Goal: Task Accomplishment & Management: Manage account settings

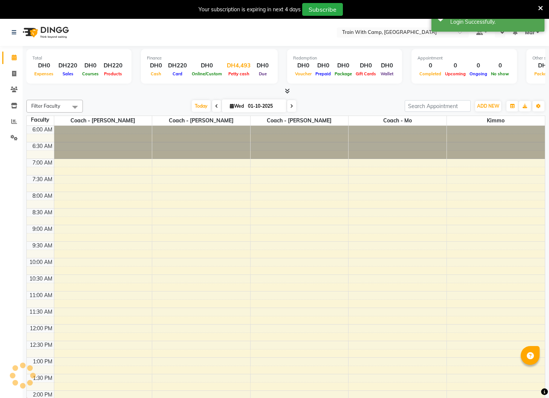
select select "en"
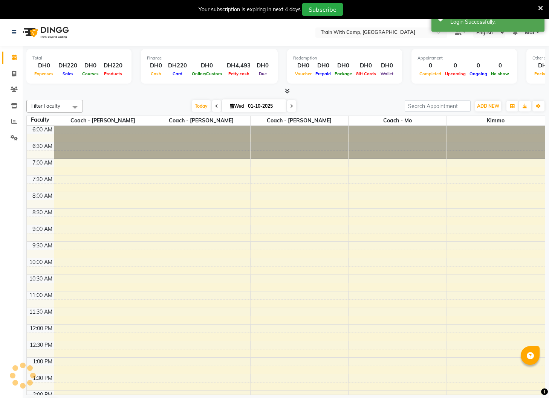
scroll to position [266, 0]
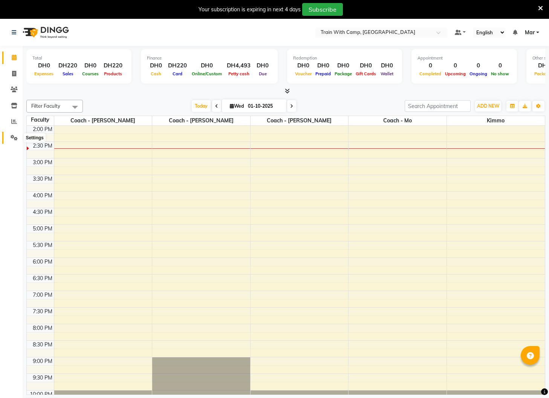
click at [8, 136] on span at bounding box center [14, 138] width 13 height 9
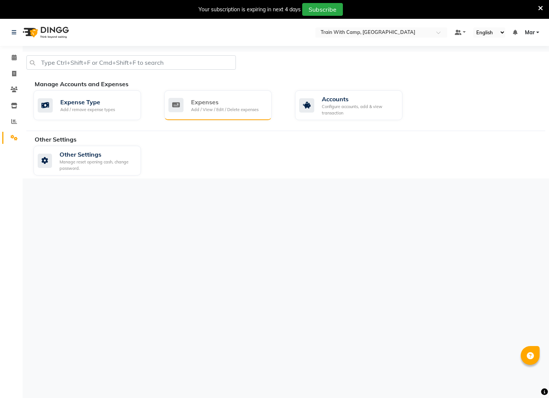
click at [207, 103] on div "Expenses" at bounding box center [224, 102] width 67 height 9
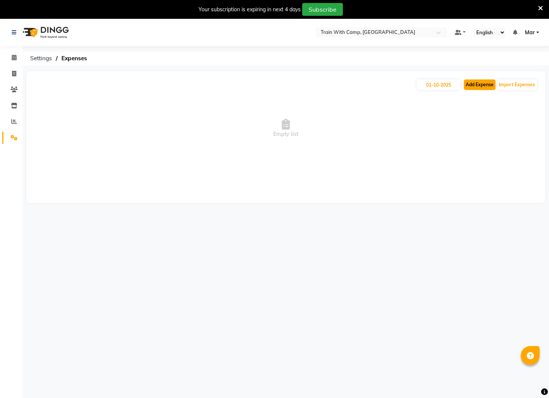
click at [487, 87] on button "Add Expense" at bounding box center [480, 85] width 32 height 11
select select "1"
select select "2054"
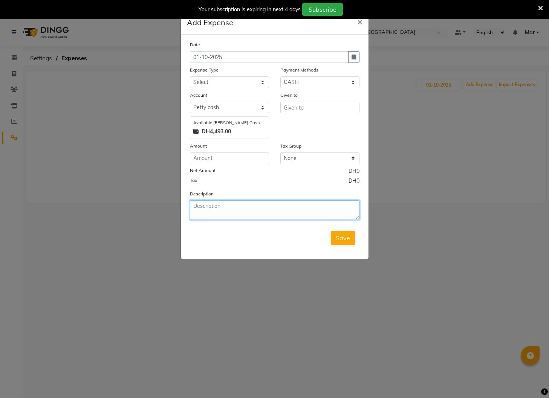
click at [256, 210] on textarea at bounding box center [275, 210] width 170 height 20
paste textarea "2 Pack of Blueberry Frozen 2.5KG"
type textarea "2 Pack of Blueberry Frozen 2.5KG"
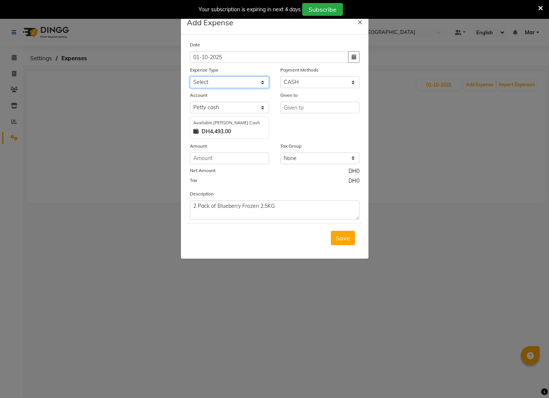
click at [220, 80] on select "Select Advance Salary Bank charges Car maintenance Cash transfer to bank Cash t…" at bounding box center [229, 82] width 79 height 12
select select "1418"
click at [190, 76] on select "Select Advance Salary Bank charges Car maintenance Cash transfer to bank Cash t…" at bounding box center [229, 82] width 79 height 12
click at [294, 82] on select "Select Master Card Visa Card CASH Package ONLINE On Account Innovative TELR" at bounding box center [319, 82] width 79 height 12
select select "19"
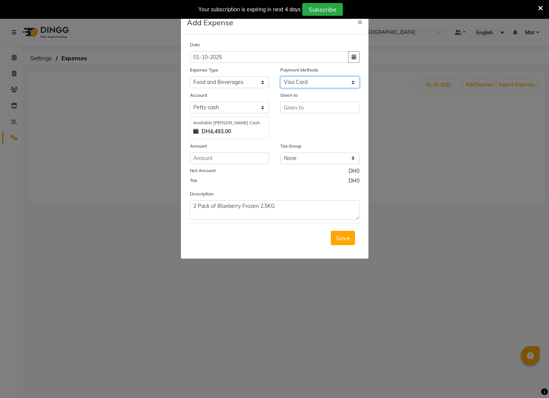
click at [280, 76] on select "Select Master Card Visa Card CASH Package ONLINE On Account Innovative TELR" at bounding box center [319, 82] width 79 height 12
select select "908"
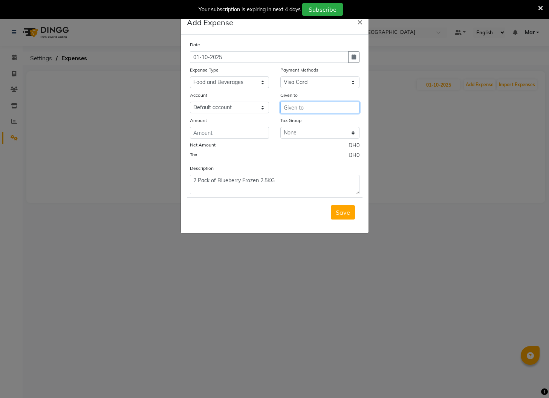
click at [294, 106] on input "text" at bounding box center [319, 108] width 79 height 12
type input "Waynik"
click at [214, 108] on select "Select Default account Wio Card" at bounding box center [229, 108] width 79 height 12
select select "7932"
click at [190, 102] on select "Select Default account Wio Card" at bounding box center [229, 108] width 79 height 12
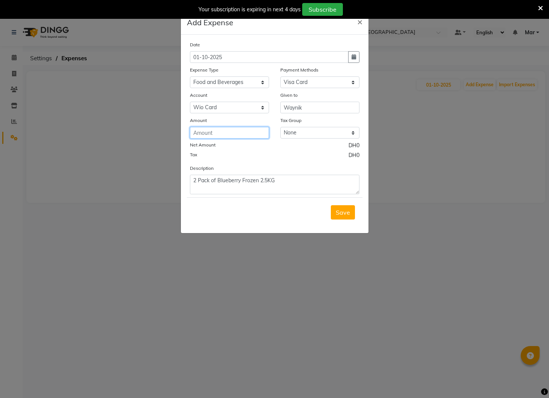
click at [215, 132] on input "number" at bounding box center [229, 133] width 79 height 12
type input "199.50"
click at [294, 134] on select "None Vat 5%" at bounding box center [319, 133] width 79 height 12
select select "4271"
click at [280, 127] on select "None Vat 5%" at bounding box center [319, 133] width 79 height 12
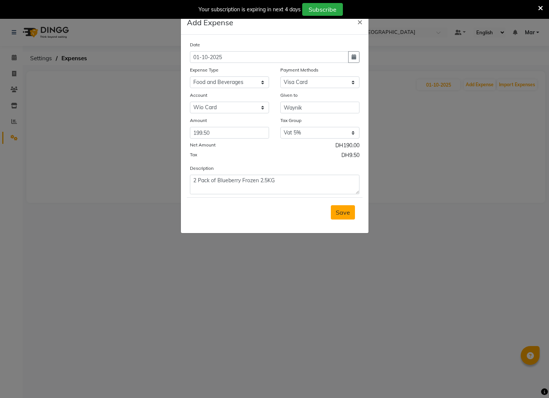
click at [348, 214] on span "Save" at bounding box center [343, 213] width 14 height 8
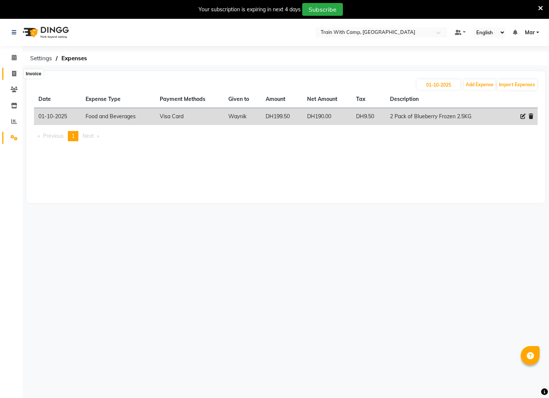
click at [16, 75] on span at bounding box center [14, 74] width 13 height 9
select select "service"
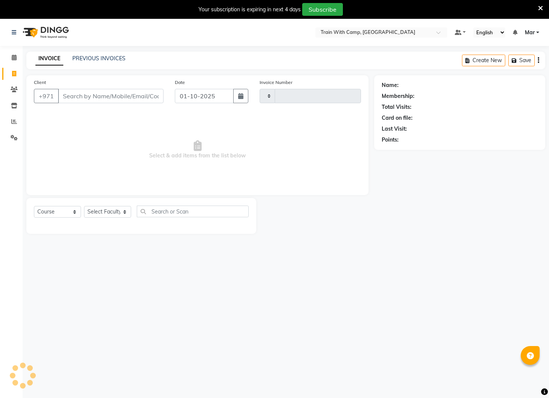
type input "5080"
select select "910"
select select "14898"
